Goal: Information Seeking & Learning: Learn about a topic

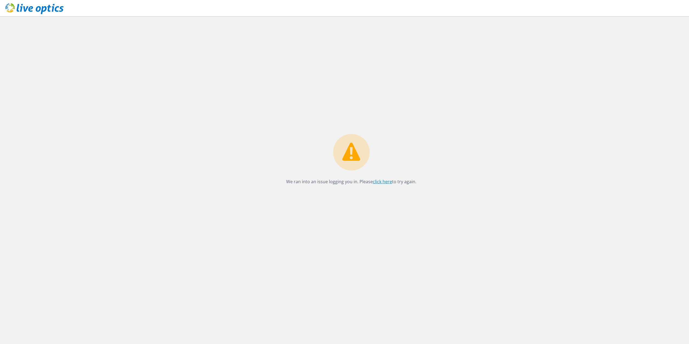
click at [381, 180] on link "click here" at bounding box center [382, 182] width 19 height 6
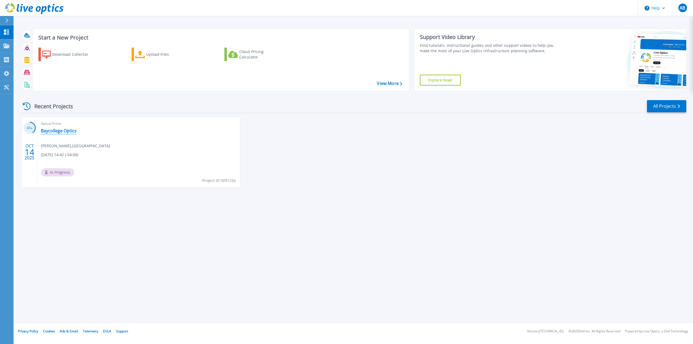
click at [58, 129] on link "Baycollege Optics" at bounding box center [59, 130] width 36 height 5
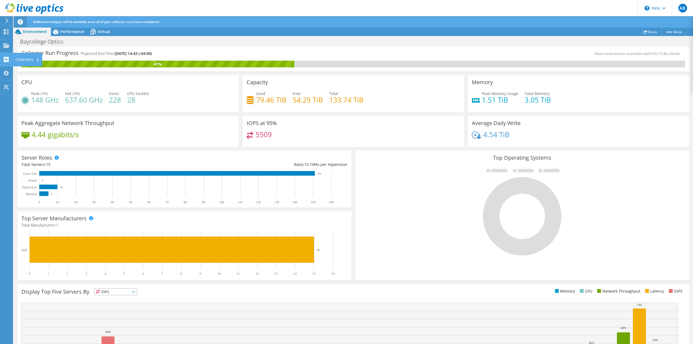
click at [7, 61] on icon at bounding box center [6, 59] width 7 height 5
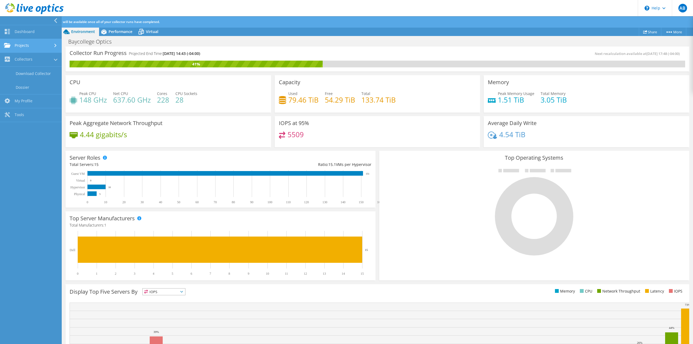
click at [30, 50] on link "Projects" at bounding box center [31, 46] width 62 height 14
click at [32, 33] on link "Dashboard" at bounding box center [31, 32] width 62 height 14
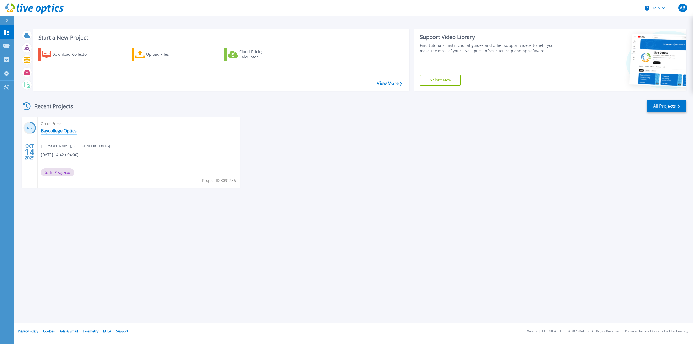
click at [62, 130] on link "Baycollege Optics" at bounding box center [59, 130] width 36 height 5
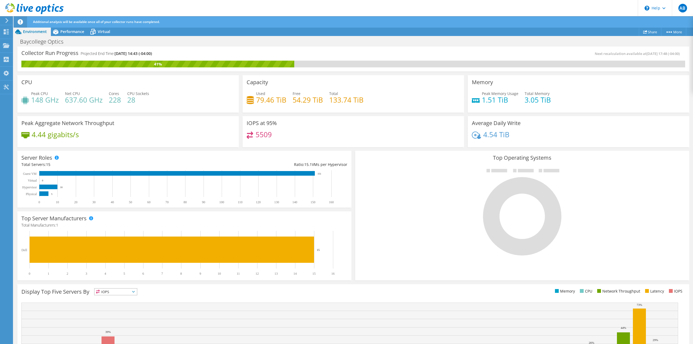
scroll to position [49, 0]
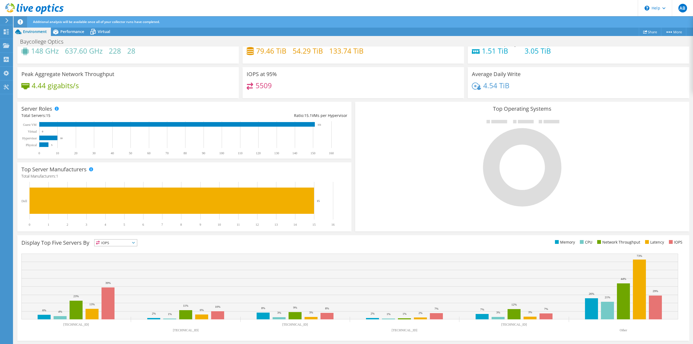
click at [127, 241] on span "IOPS" at bounding box center [116, 243] width 43 height 7
click at [120, 255] on li "Memory" at bounding box center [116, 258] width 43 height 8
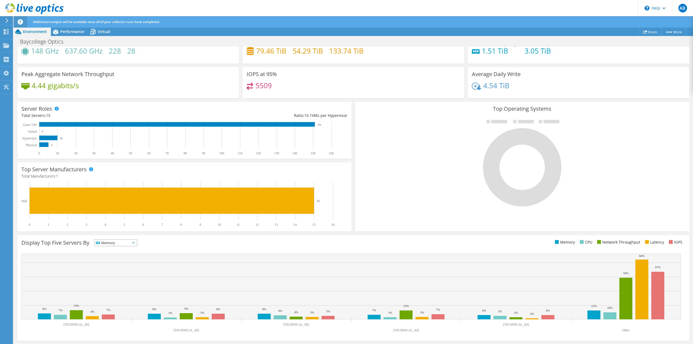
click at [119, 240] on span "Memory" at bounding box center [113, 243] width 36 height 7
click at [113, 264] on li "CPU" at bounding box center [116, 265] width 43 height 8
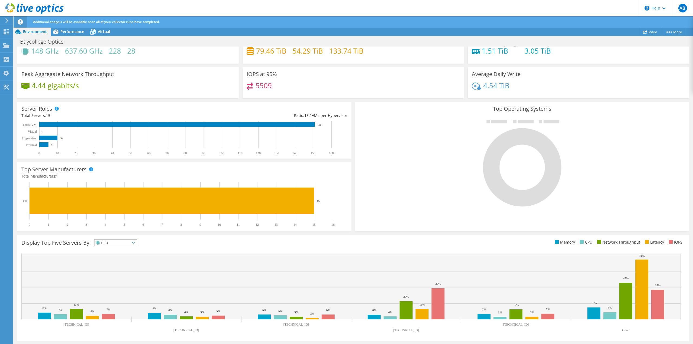
click at [121, 244] on span "CPU" at bounding box center [113, 243] width 36 height 7
click at [116, 271] on li "Network Throughput" at bounding box center [116, 273] width 43 height 8
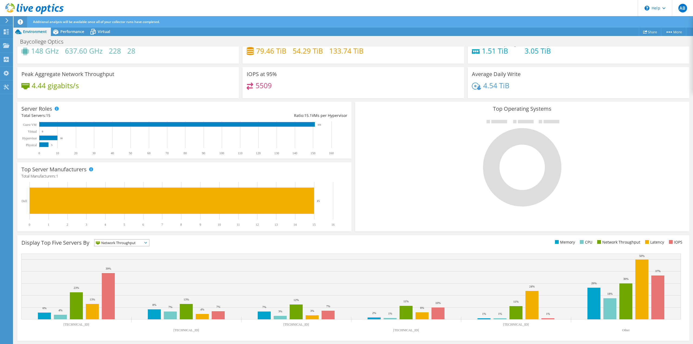
click at [125, 244] on span "Network Throughput" at bounding box center [119, 243] width 48 height 7
click at [113, 281] on li "Latency" at bounding box center [122, 281] width 55 height 8
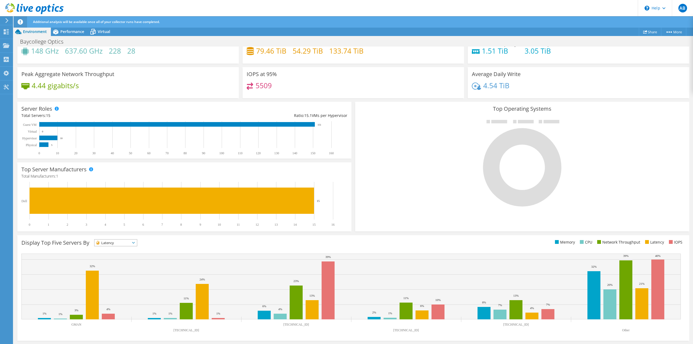
scroll to position [0, 0]
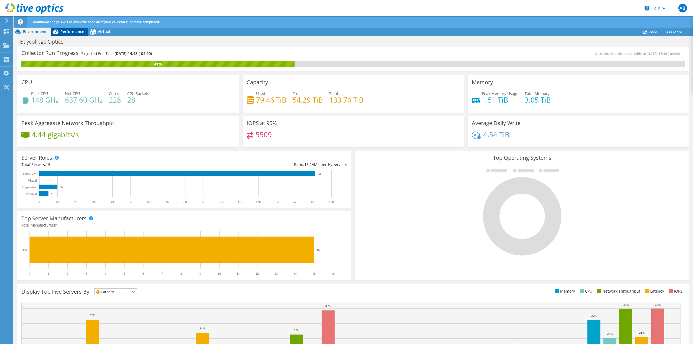
click at [72, 32] on span "Performance" at bounding box center [72, 31] width 24 height 5
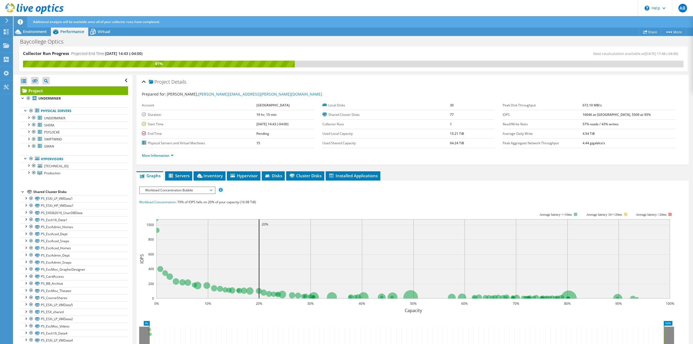
scroll to position [80, 0]
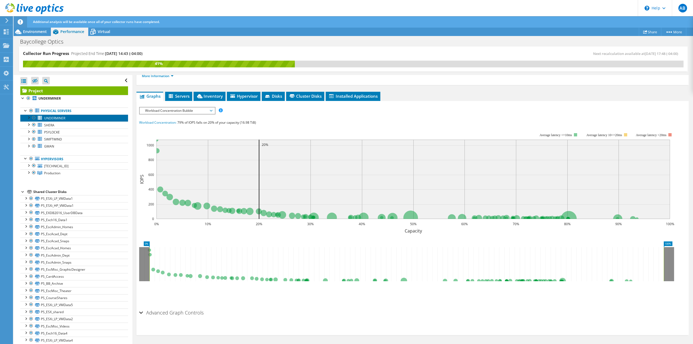
click at [66, 117] on link "UNDERMINER" at bounding box center [74, 118] width 108 height 7
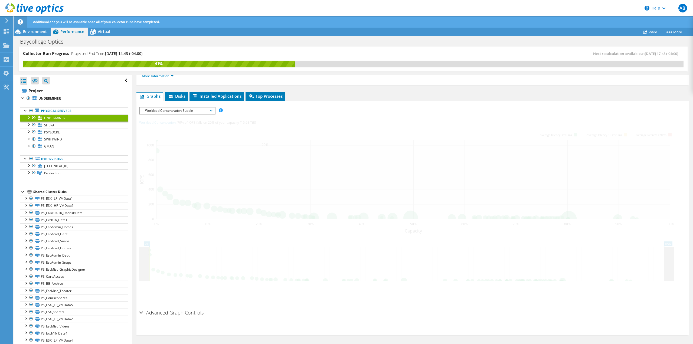
scroll to position [49, 0]
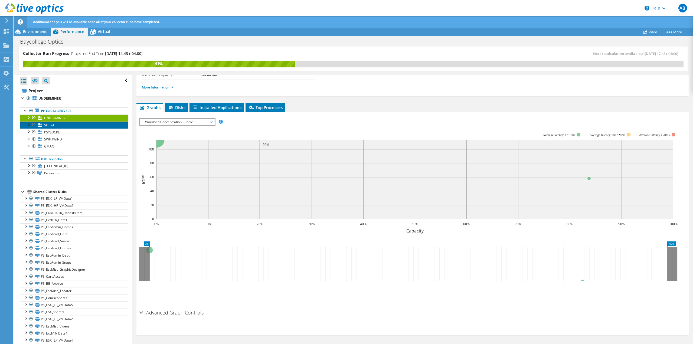
click at [55, 123] on link "SHERA" at bounding box center [74, 125] width 108 height 7
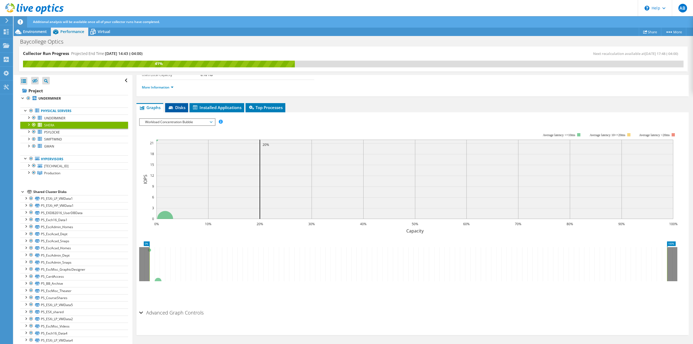
click at [178, 108] on span "Disks" at bounding box center [177, 107] width 18 height 5
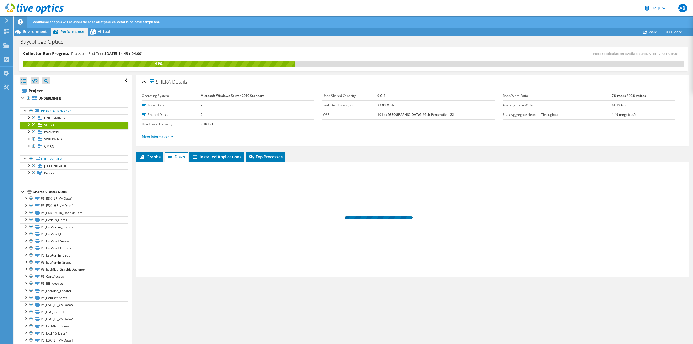
scroll to position [0, 0]
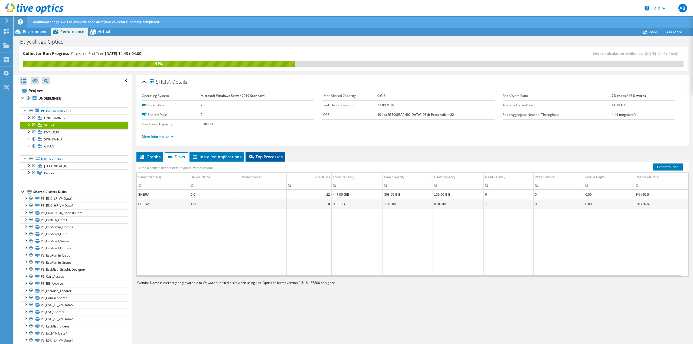
click at [268, 159] on span "Top Processes" at bounding box center [265, 156] width 34 height 5
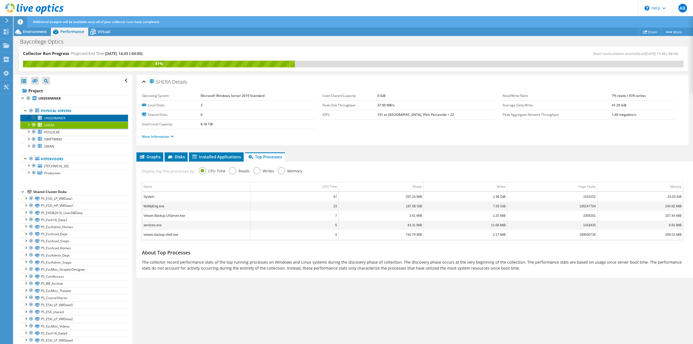
click at [63, 117] on span "UNDERMINER" at bounding box center [54, 118] width 21 height 5
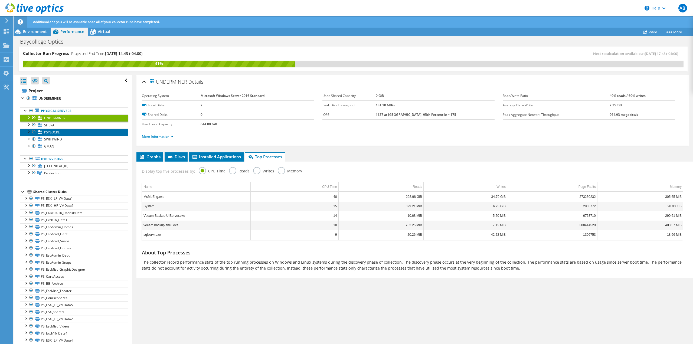
click at [52, 133] on span "PSYLOCKE" at bounding box center [52, 132] width 16 height 5
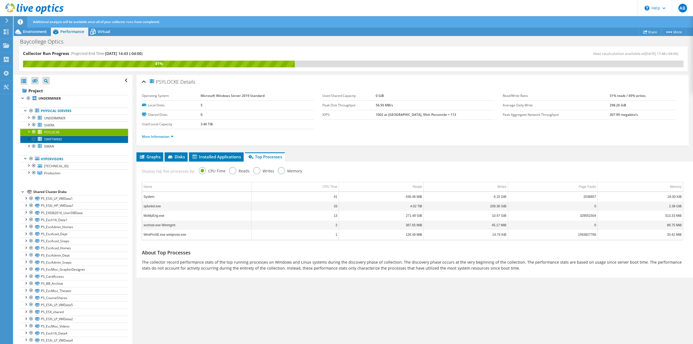
click at [47, 139] on span "SWIFTWIND" at bounding box center [53, 139] width 18 height 5
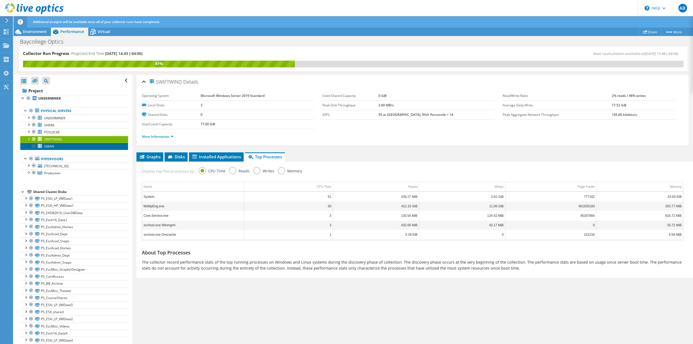
click at [47, 148] on span "GMAN" at bounding box center [49, 146] width 10 height 5
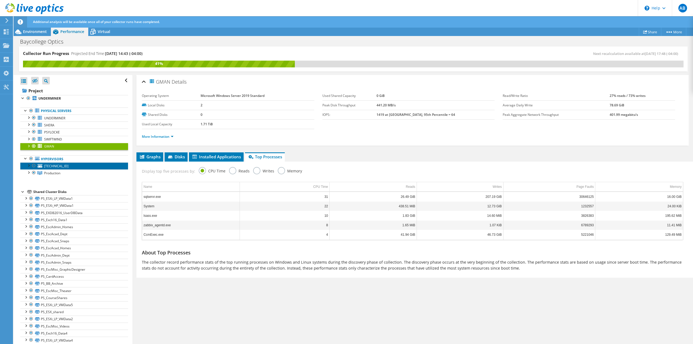
click at [57, 166] on span "10.40.42.102" at bounding box center [56, 166] width 24 height 5
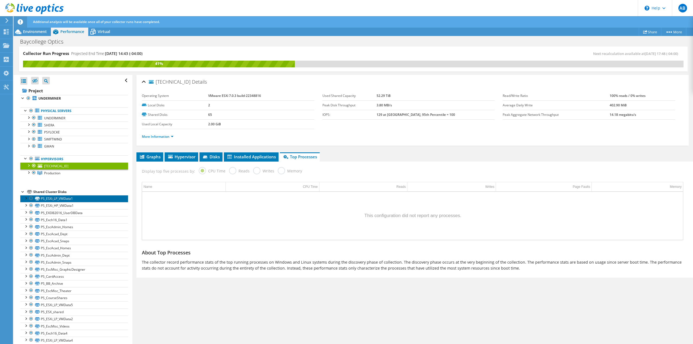
click at [67, 197] on link "PS_ESXi_LP_VMData1" at bounding box center [74, 198] width 108 height 7
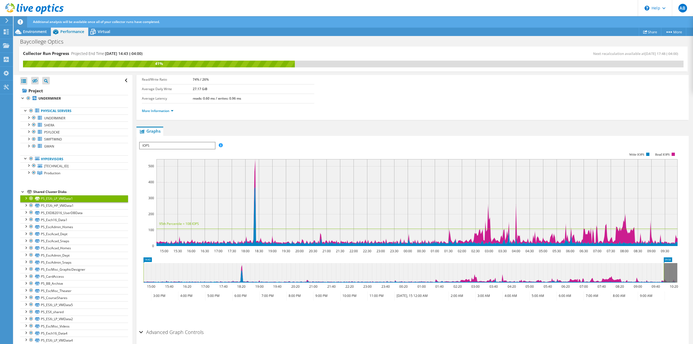
scroll to position [74, 0]
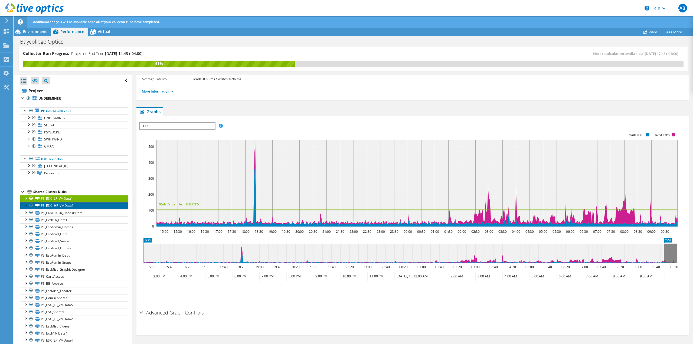
click at [82, 207] on link "PS_ESXi_HP_VMData1" at bounding box center [74, 205] width 108 height 7
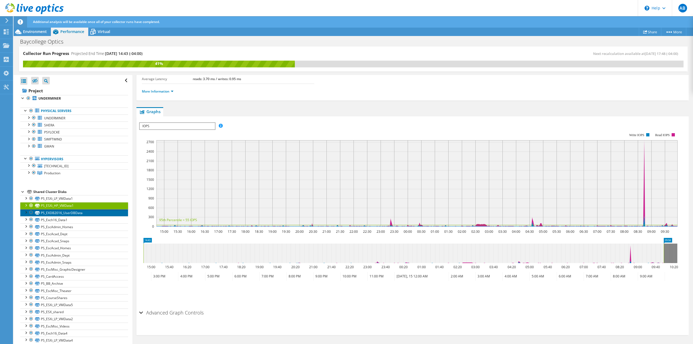
click at [81, 215] on link "PS_EXDB2016_UserDBData" at bounding box center [74, 212] width 108 height 7
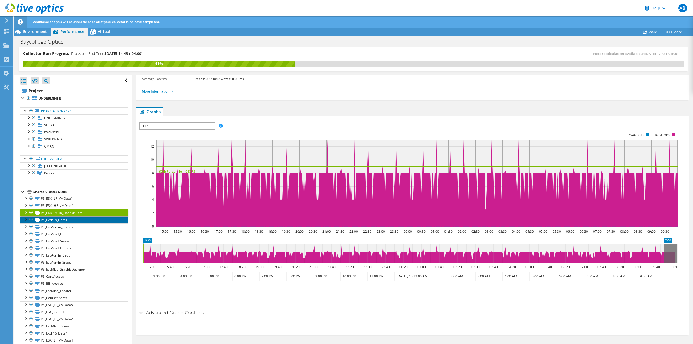
click at [85, 219] on link "PS_Exch16_Data1" at bounding box center [74, 219] width 108 height 7
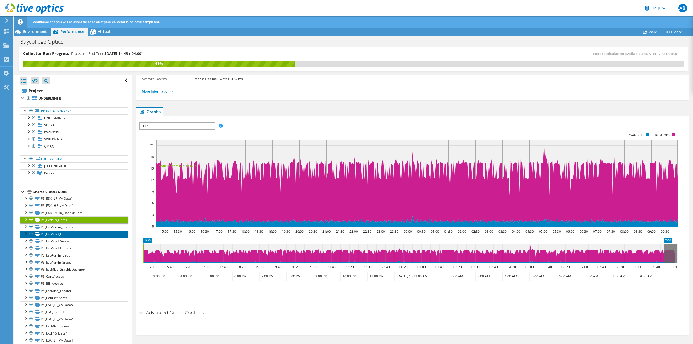
click at [79, 231] on link "PS_EscAcad_Dept" at bounding box center [74, 234] width 108 height 7
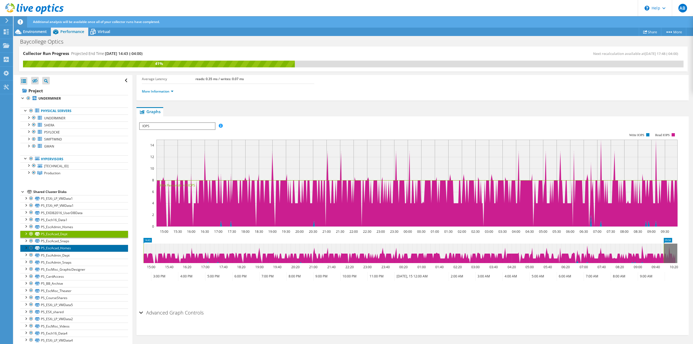
click at [79, 246] on link "PS_EscAcad_Homes" at bounding box center [74, 248] width 108 height 7
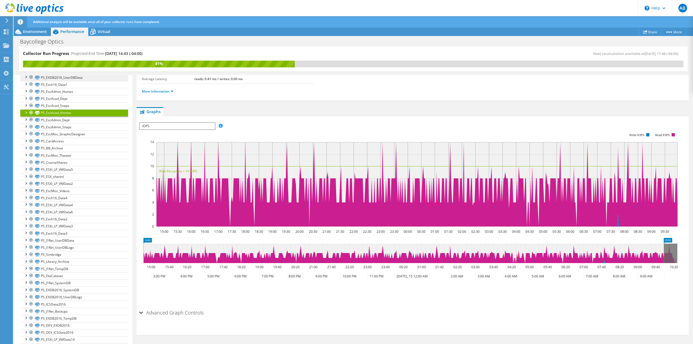
scroll to position [0, 0]
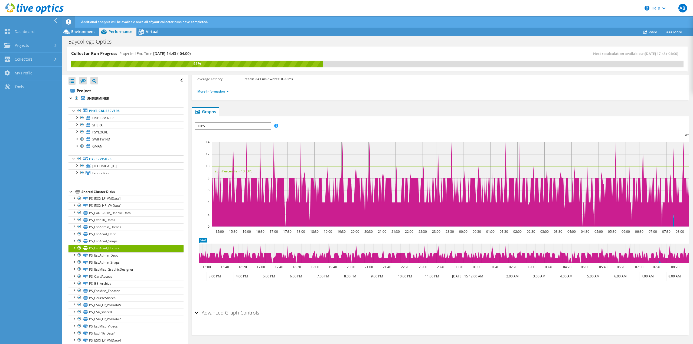
drag, startPoint x: 359, startPoint y: 0, endPoint x: 333, endPoint y: -7, distance: 27.3
drag, startPoint x: 333, startPoint y: -7, endPoint x: 11, endPoint y: 170, distance: 367.3
click at [11, 170] on nav "Dashboard Projects Search Projects Upload SIOKIT & Files Optical Prime Collecto…" at bounding box center [31, 180] width 62 height 328
click at [27, 88] on link "Tools" at bounding box center [31, 87] width 62 height 14
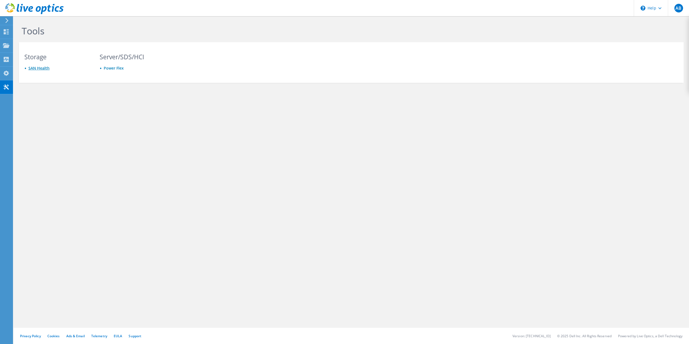
click at [31, 69] on link "SAN Health" at bounding box center [38, 68] width 21 height 5
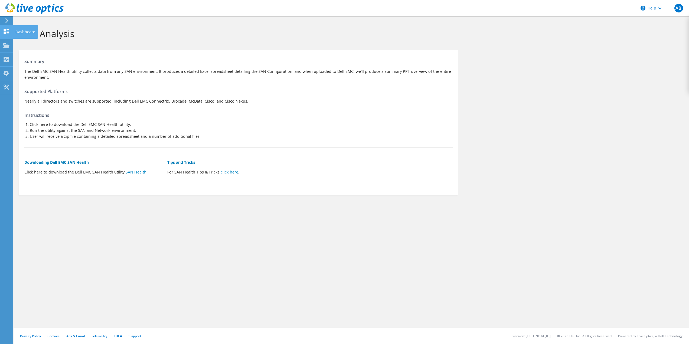
click at [7, 29] on icon at bounding box center [6, 31] width 7 height 5
